Goal: Use online tool/utility: Use online tool/utility

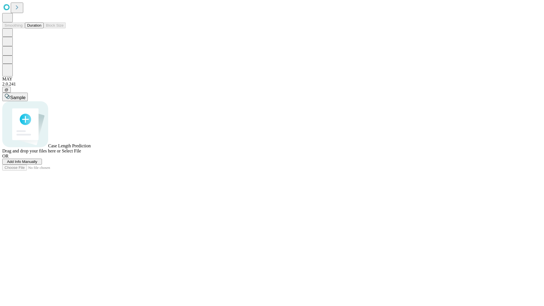
click at [41, 28] on button "Duration" at bounding box center [34, 25] width 19 height 6
click at [26, 95] on span "Sample" at bounding box center [17, 97] width 15 height 5
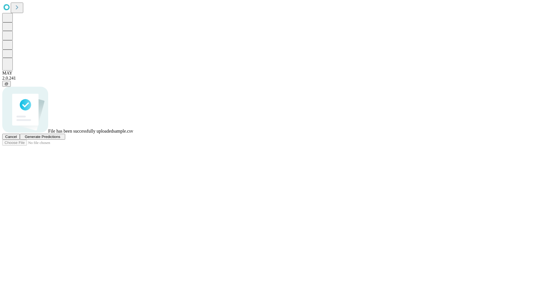
click at [60, 139] on span "Generate Predictions" at bounding box center [42, 137] width 35 height 4
